Goal: Transaction & Acquisition: Purchase product/service

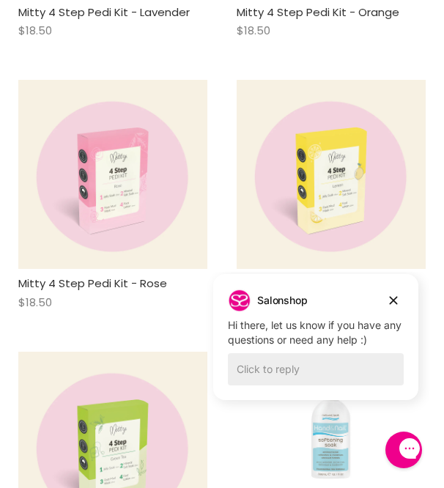
scroll to position [815, 0]
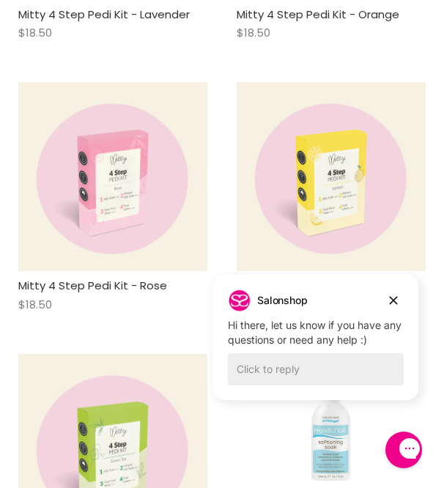
click at [404, 295] on div "Salonshop Salonshop says: Hi there, let us know if you have any questions or ne…" at bounding box center [315, 317] width 205 height 59
click at [413, 295] on div "Salonshop Salonshop says: Hi there, let us know if you have any questions or ne…" at bounding box center [315, 317] width 205 height 59
click at [398, 294] on icon "Dismiss campaign" at bounding box center [393, 300] width 15 height 18
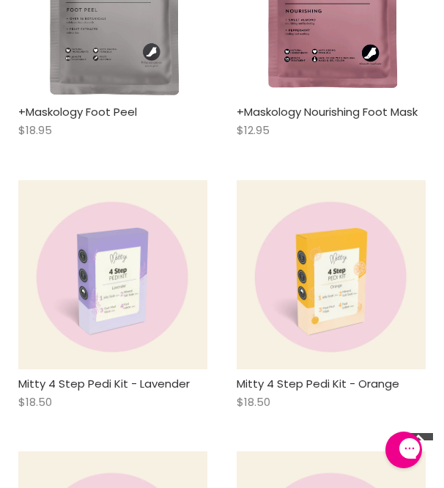
scroll to position [447, 0]
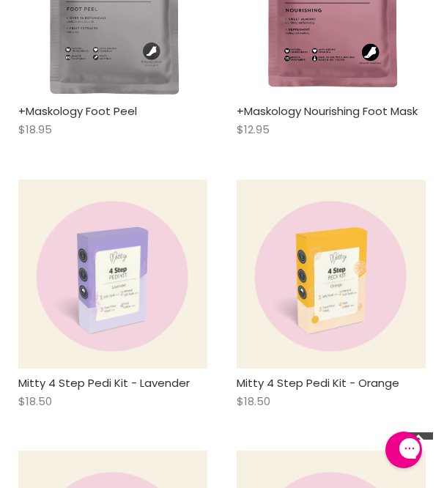
click at [149, 269] on img "Main content" at bounding box center [112, 273] width 189 height 189
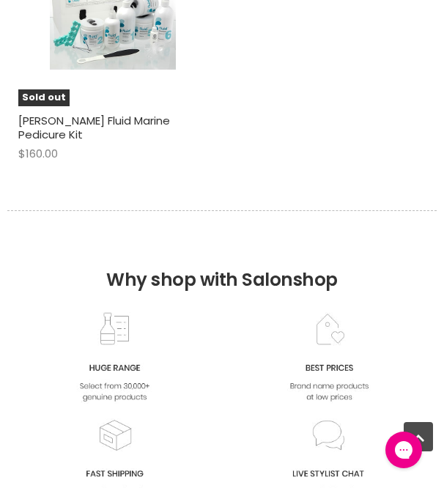
scroll to position [3959, 0]
